Goal: Task Accomplishment & Management: Manage account settings

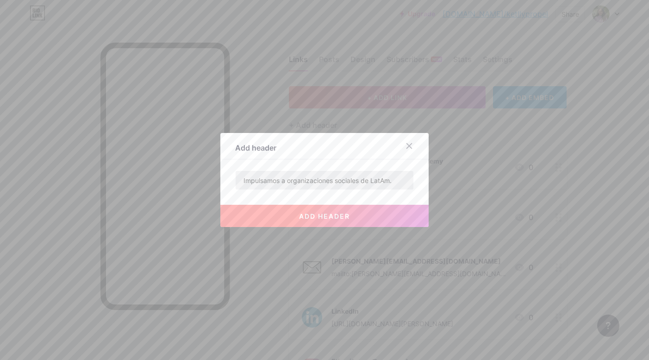
drag, startPoint x: 282, startPoint y: 179, endPoint x: 244, endPoint y: 185, distance: 38.4
click at [243, 185] on input "Impulsamos a organizaciones sociales de LatAm." at bounding box center [325, 180] width 178 height 19
click at [244, 185] on input "Impulsamos a organizaciones sociales de LatAm." at bounding box center [325, 180] width 178 height 19
drag, startPoint x: 278, startPoint y: 181, endPoint x: 224, endPoint y: 181, distance: 54.2
click at [224, 181] on div "Add header Impulsamos a organizaciones sociales de LatAm. add header" at bounding box center [324, 180] width 208 height 94
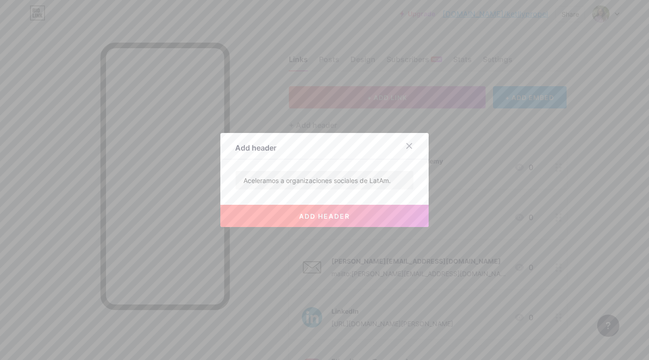
type input "Aceleramos a organizaciones sociales de LatAm."
click at [306, 226] on button "add header" at bounding box center [324, 216] width 208 height 22
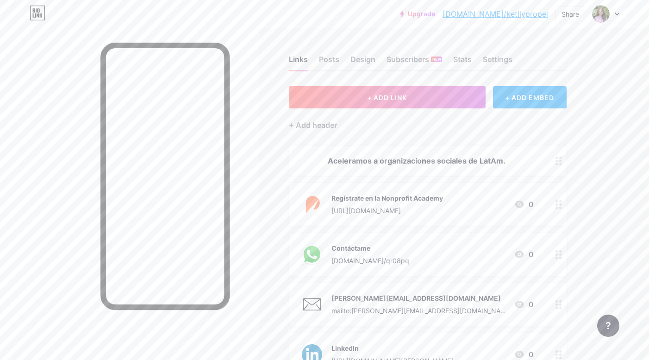
click at [281, 213] on div "Links Posts Design Subscribers NEW Stats Settings + ADD LINK + ADD EMBED + Add …" at bounding box center [303, 333] width 606 height 611
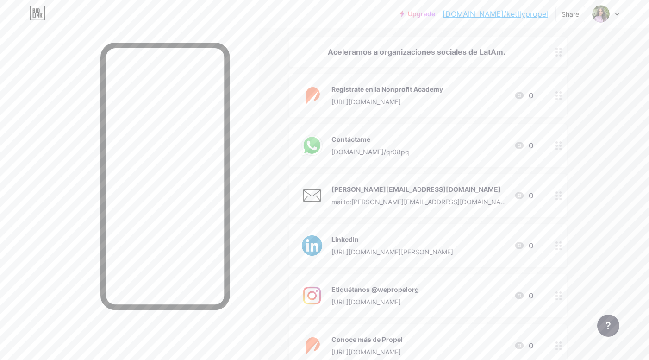
scroll to position [126, 0]
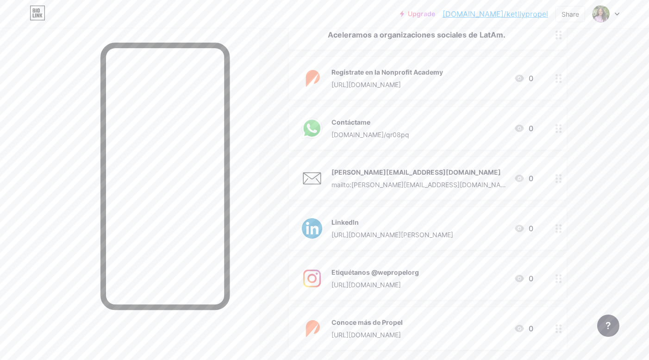
click at [426, 73] on div "Regístrate en la Nonprofit Academy" at bounding box center [388, 72] width 112 height 10
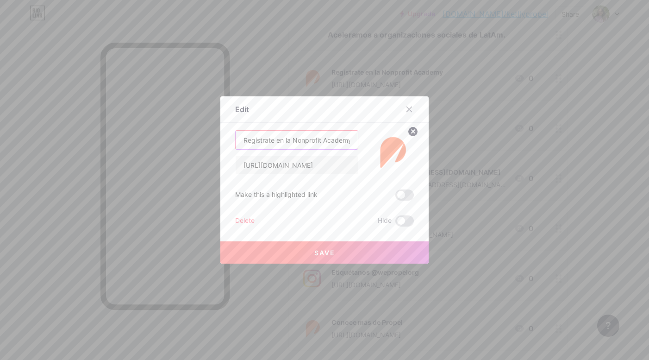
click at [333, 144] on input "Regístrate en la Nonprofit Academy" at bounding box center [297, 140] width 122 height 19
click at [305, 142] on input "Regístrate en la Nonprofit Academy" at bounding box center [297, 140] width 122 height 19
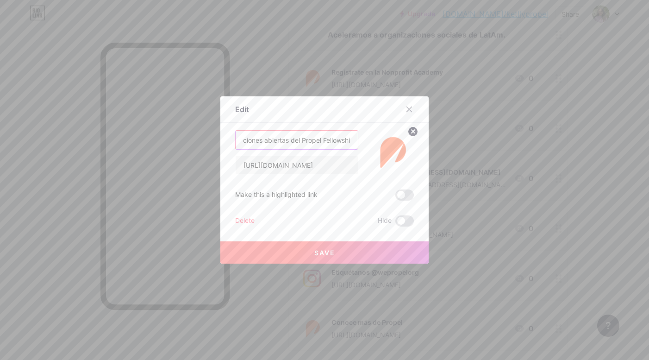
scroll to position [0, 25]
type input "Aplicaciones abiertas del Propel Fellowship"
click at [326, 160] on input "[URL][DOMAIN_NAME]" at bounding box center [297, 165] width 122 height 19
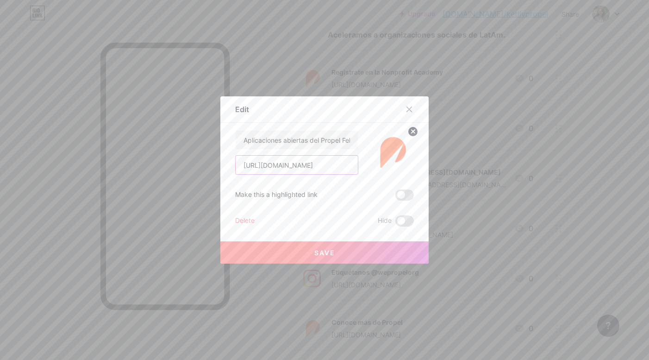
click at [326, 160] on input "[URL][DOMAIN_NAME]" at bounding box center [297, 165] width 122 height 19
paste input "[URL][DOMAIN_NAME]"
type input "[URL][DOMAIN_NAME]"
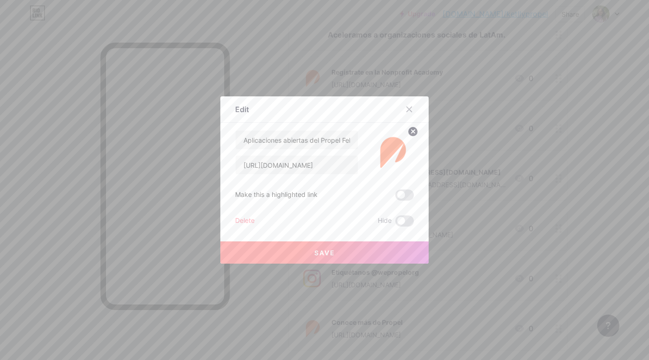
click at [367, 243] on button "Save" at bounding box center [324, 252] width 208 height 22
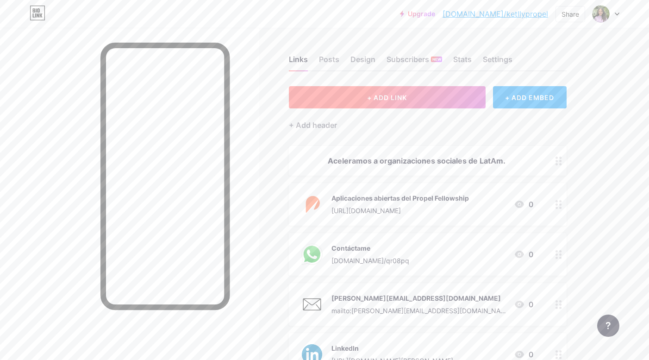
click at [402, 99] on span "+ ADD LINK" at bounding box center [387, 98] width 40 height 8
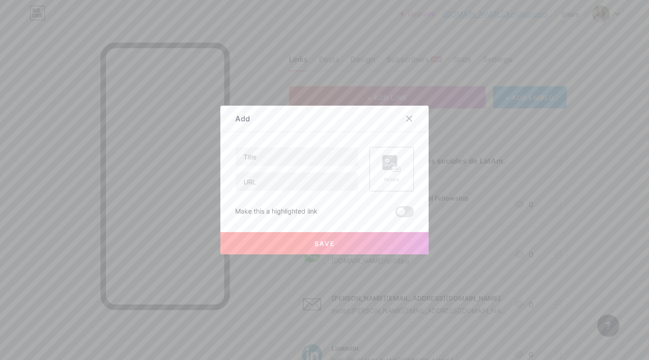
click at [383, 186] on div "Picture" at bounding box center [392, 169] width 44 height 44
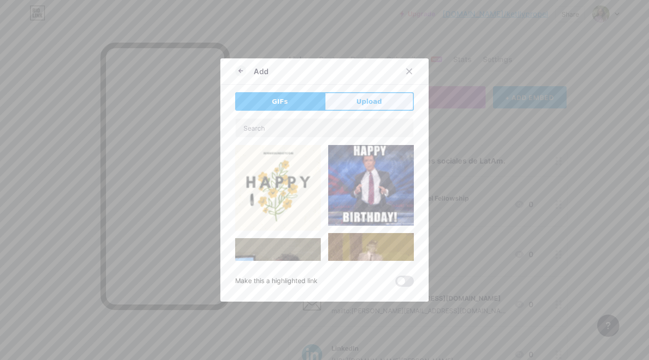
click at [342, 100] on button "Upload" at bounding box center [369, 101] width 89 height 19
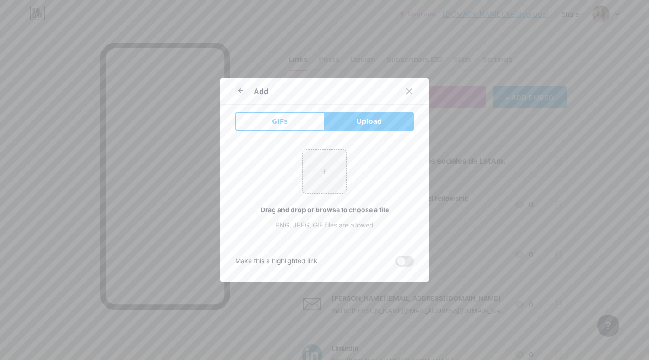
click at [329, 124] on button "Upload" at bounding box center [369, 121] width 89 height 19
click at [327, 160] on input "file" at bounding box center [325, 172] width 44 height 44
type input "C:\fakepath\Gk2CK5icoRIjA4WCWJAtw3KJaPAnvO01.png"
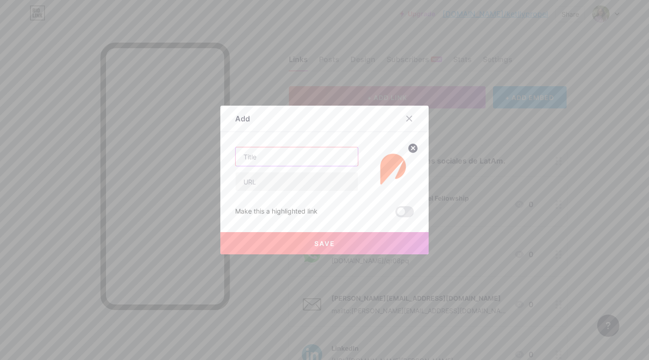
click at [281, 153] on input "text" at bounding box center [297, 156] width 122 height 19
type input "M"
paste input "[URL][PERSON_NAME][DOMAIN_NAME]"
type input "[URL][PERSON_NAME][DOMAIN_NAME]"
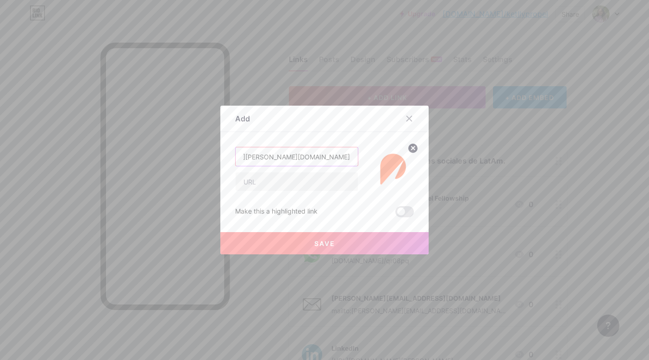
click at [311, 154] on input "[URL][PERSON_NAME][DOMAIN_NAME]" at bounding box center [297, 156] width 122 height 19
click at [314, 185] on input "text" at bounding box center [297, 181] width 122 height 19
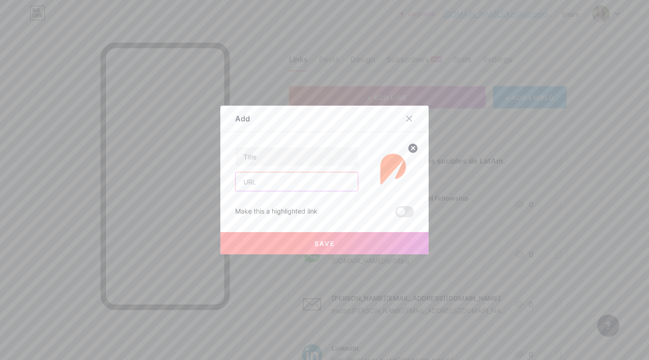
paste input "[URL][PERSON_NAME][DOMAIN_NAME]"
type input "[URL][PERSON_NAME][DOMAIN_NAME]"
click at [326, 154] on input "text" at bounding box center [297, 156] width 122 height 19
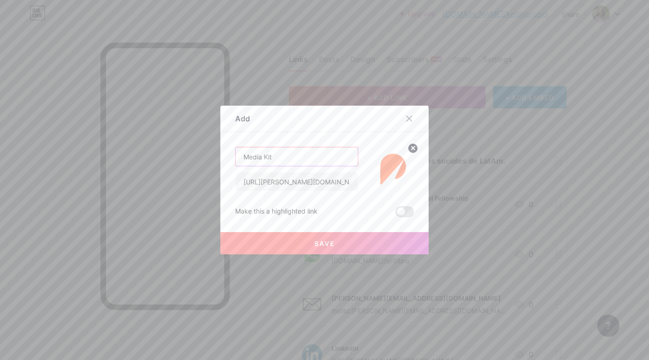
click at [333, 158] on input "Media Kit" at bounding box center [297, 156] width 122 height 19
type input "Media Kit | Propel Fellowship"
click at [323, 240] on span "Save" at bounding box center [324, 243] width 21 height 8
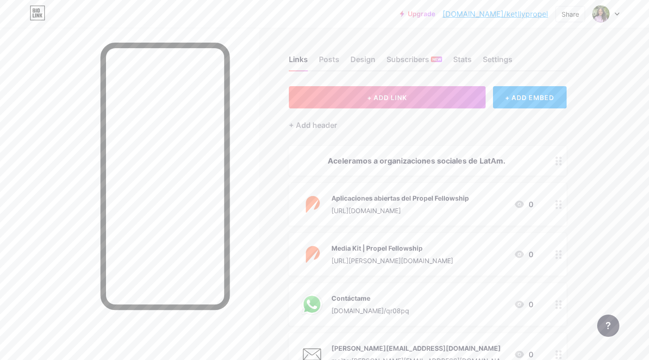
click at [529, 13] on link "[DOMAIN_NAME]/ketllypropel" at bounding box center [496, 13] width 106 height 11
click at [355, 197] on div "Aplicaciones abiertas del Propel Fellowship" at bounding box center [401, 198] width 138 height 10
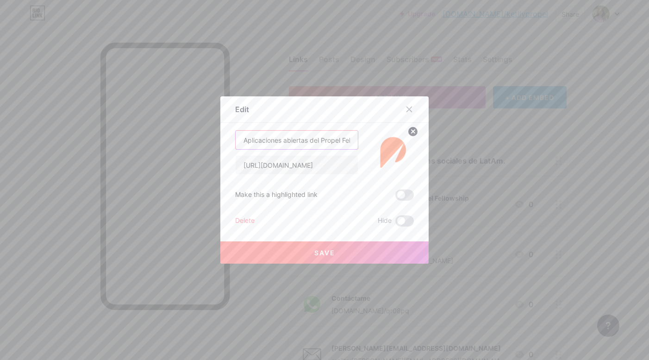
click at [283, 138] on input "Aplicaciones abiertas del Propel Fellowship" at bounding box center [297, 140] width 122 height 19
paste input "brimos aplicacione"
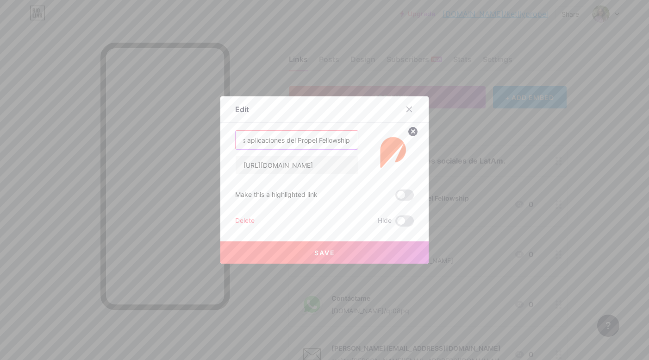
type input "Abrimos aplicaciones del Propel Fellowship"
click at [333, 252] on span "Save" at bounding box center [324, 253] width 21 height 8
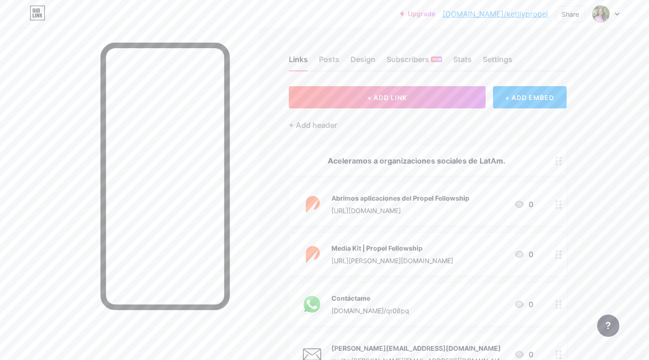
scroll to position [329, 0]
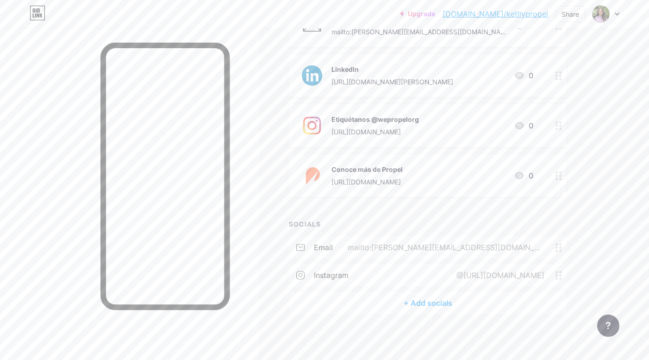
click at [512, 281] on div "instagram @[URL][DOMAIN_NAME]" at bounding box center [428, 275] width 278 height 22
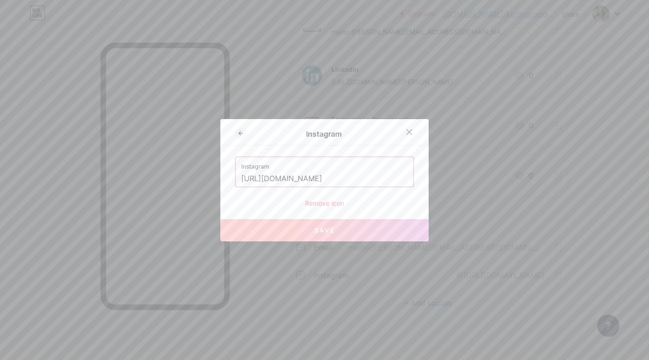
click at [361, 174] on input "[URL][DOMAIN_NAME]" at bounding box center [324, 179] width 167 height 16
paste input "[DOMAIN_NAME][URL]"
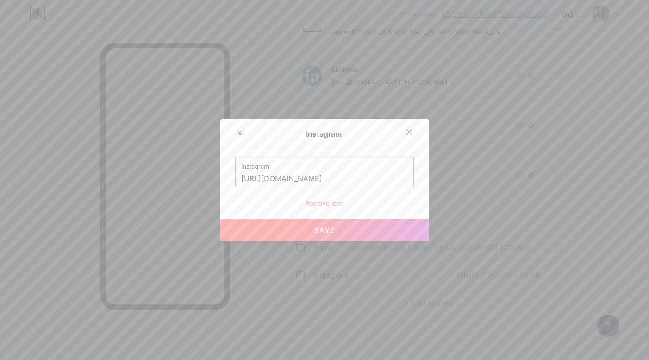
drag, startPoint x: 340, startPoint y: 178, endPoint x: 202, endPoint y: 178, distance: 138.5
click at [202, 178] on div "Instagram Instagram [URL][DOMAIN_NAME] Remove icon Save" at bounding box center [324, 180] width 649 height 360
click at [300, 172] on input "wepropelorg/" at bounding box center [324, 179] width 167 height 16
type input "wepropelorg"
click at [339, 242] on div at bounding box center [324, 180] width 649 height 360
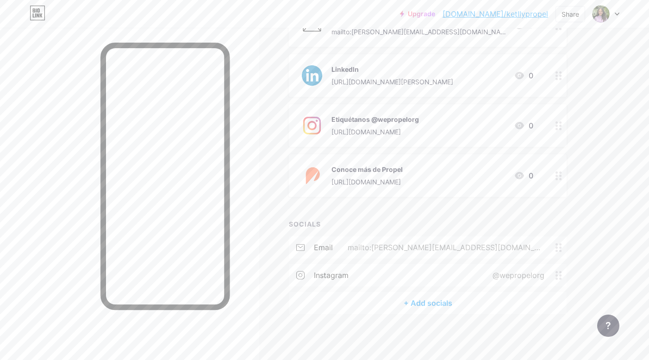
click at [339, 234] on div "SOCIALS email mailto:[PERSON_NAME][EMAIL_ADDRESS][DOMAIN_NAME] instagram @wepro…" at bounding box center [428, 266] width 278 height 95
click at [488, 275] on div "@wepropelorg" at bounding box center [517, 275] width 78 height 11
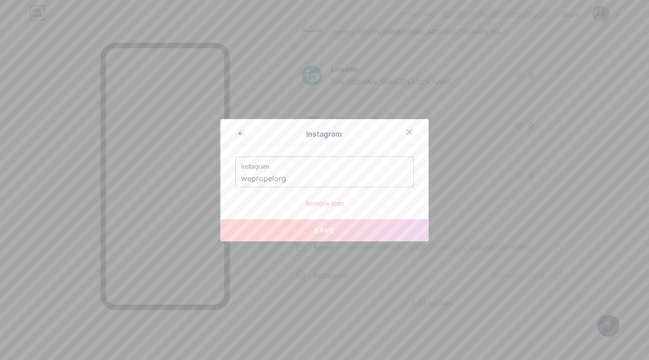
click at [336, 201] on div "Remove icon" at bounding box center [324, 203] width 179 height 10
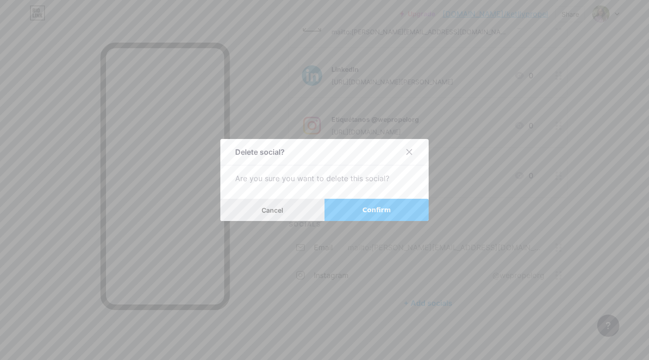
click at [284, 204] on button "Cancel" at bounding box center [272, 210] width 104 height 22
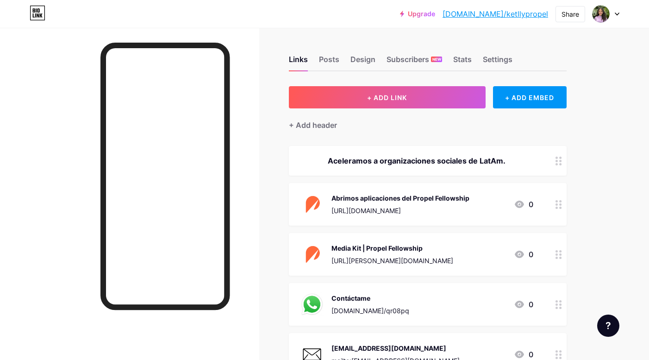
scroll to position [329, 0]
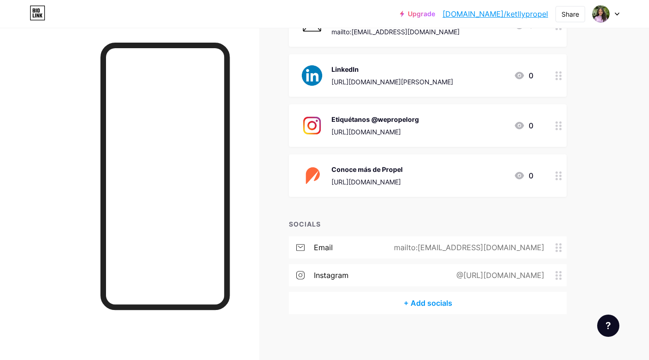
click at [459, 276] on div "@[URL][DOMAIN_NAME]" at bounding box center [499, 275] width 114 height 11
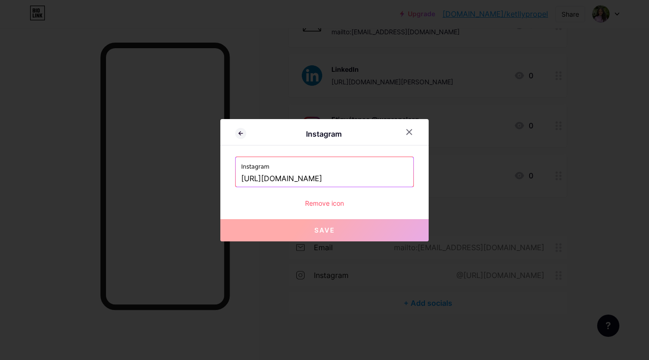
click at [355, 177] on input "[URL][DOMAIN_NAME]" at bounding box center [324, 179] width 167 height 16
paste input "wepropelorg"
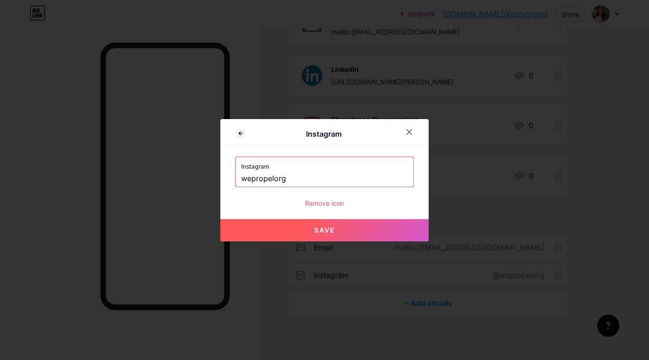
click at [358, 220] on button "Save" at bounding box center [324, 230] width 208 height 22
type input "https://instagram.com/wepropelorg"
